Goal: Consume media (video, audio): Consume media (video, audio)

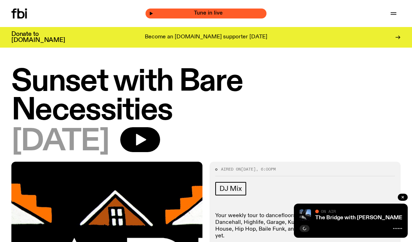
click at [176, 11] on span "Tune in live" at bounding box center [208, 13] width 110 height 5
click at [153, 14] on icon "button" at bounding box center [151, 13] width 4 height 4
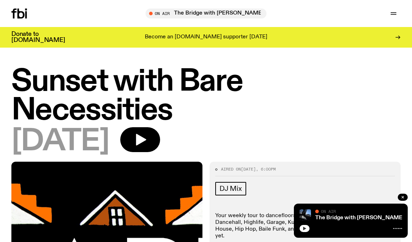
click at [307, 230] on button "button" at bounding box center [305, 228] width 10 height 7
click at [146, 141] on icon "button" at bounding box center [141, 140] width 10 height 12
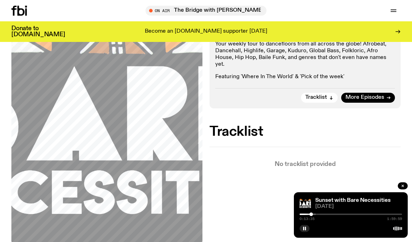
scroll to position [167, 0]
click at [329, 93] on button "Tracklist" at bounding box center [319, 98] width 37 height 10
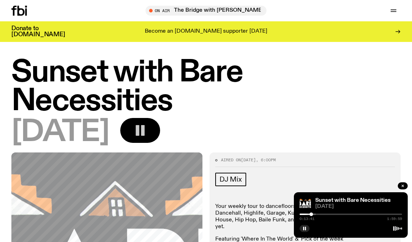
scroll to position [0, 0]
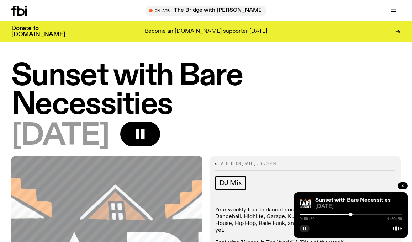
scroll to position [0, 0]
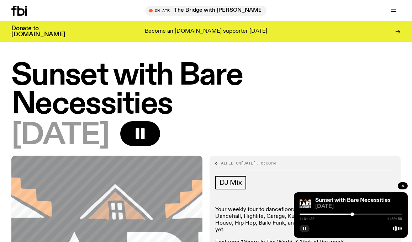
click at [352, 215] on div at bounding box center [353, 215] width 4 height 4
